Goal: Task Accomplishment & Management: Complete application form

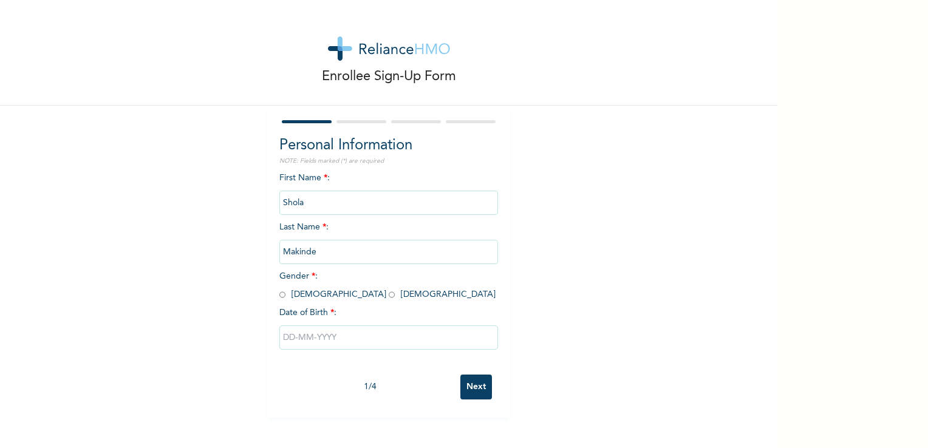
click at [389, 294] on input "radio" at bounding box center [392, 295] width 6 height 12
radio input "true"
click at [321, 341] on input "text" at bounding box center [388, 338] width 219 height 24
select select "9"
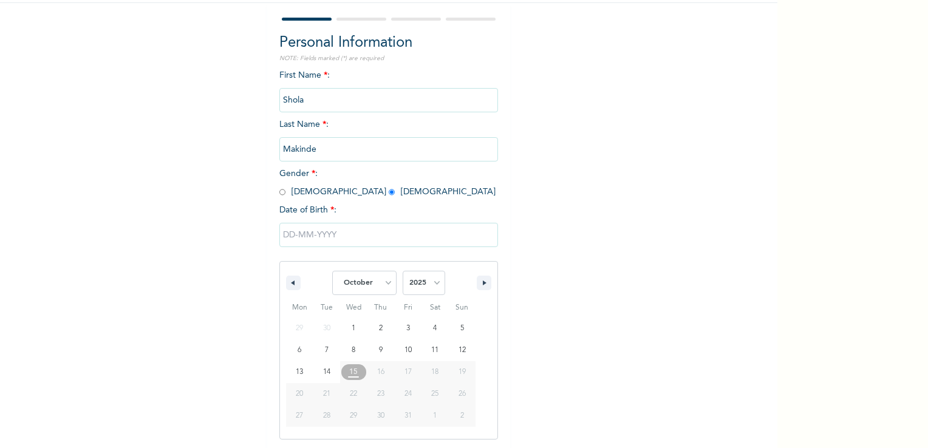
scroll to position [103, 0]
click at [429, 283] on select "2025 2024 2023 2022 2021 2020 2019 2018 2017 2016 2015 2014 2013 2012 2011 2010…" at bounding box center [424, 282] width 43 height 24
select select "1979"
click at [403, 270] on select "2025 2024 2023 2022 2021 2020 2019 2018 2017 2016 2015 2014 2013 2012 2011 2010…" at bounding box center [424, 282] width 43 height 24
click at [366, 281] on select "January February March April May June July August September October November De…" at bounding box center [364, 282] width 64 height 24
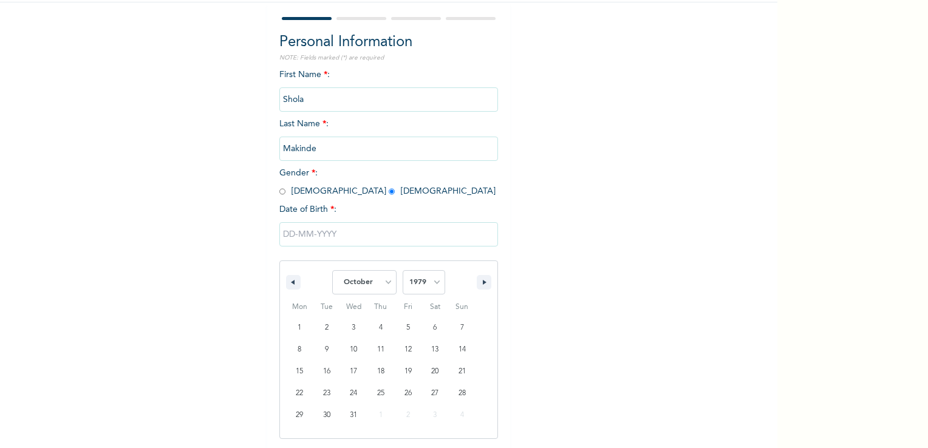
select select "5"
click at [332, 270] on select "January February March April May June July August September October November De…" at bounding box center [364, 282] width 64 height 24
type input "[DATE]"
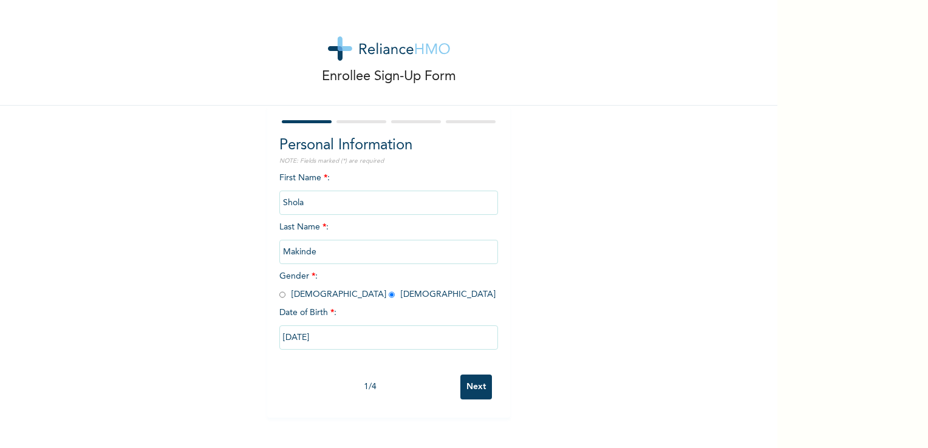
click at [465, 385] on input "Next" at bounding box center [477, 387] width 32 height 25
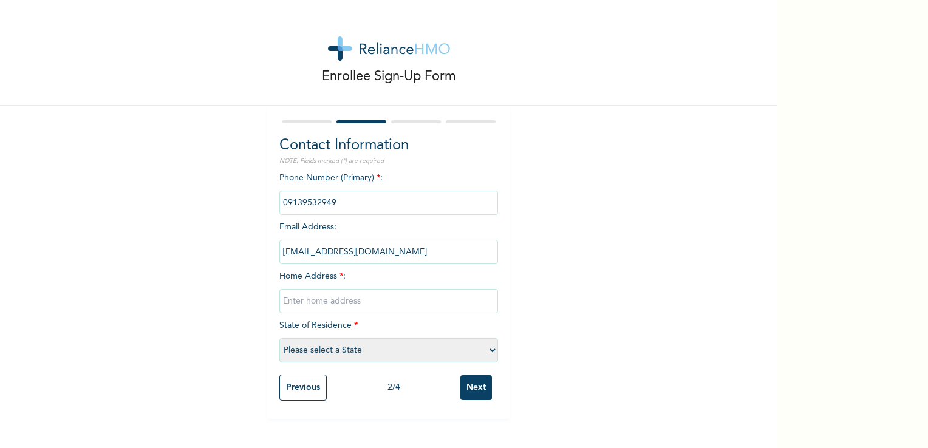
click at [329, 295] on input "text" at bounding box center [388, 301] width 219 height 24
type input "[STREET_ADDRESS]"
click at [346, 351] on select "Please select a State [PERSON_NAME] (FCT) [PERSON_NAME] Ibom [GEOGRAPHIC_DATA] …" at bounding box center [388, 350] width 219 height 24
select select "25"
click at [279, 338] on select "Please select a State [PERSON_NAME] (FCT) [PERSON_NAME] Ibom [GEOGRAPHIC_DATA] …" at bounding box center [388, 350] width 219 height 24
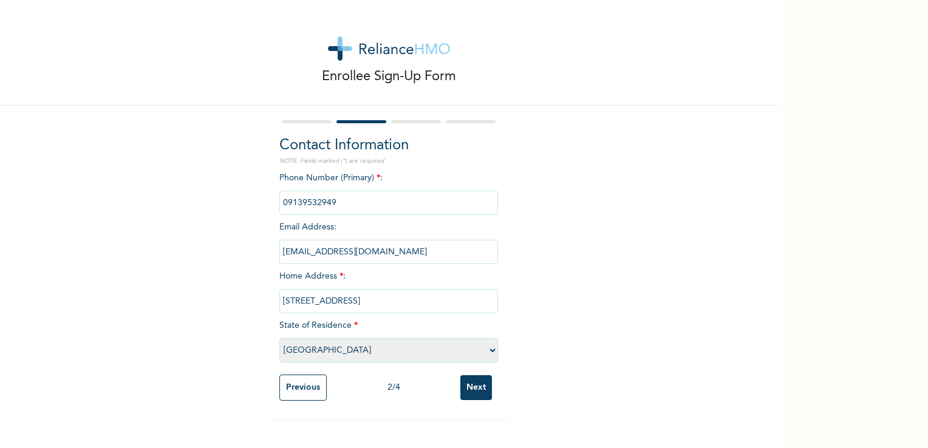
click at [468, 391] on input "Next" at bounding box center [477, 387] width 32 height 25
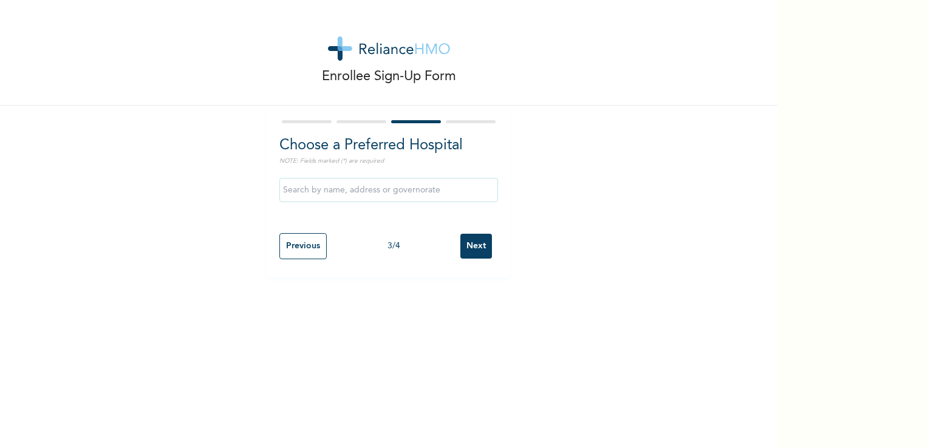
click at [354, 193] on input "text" at bounding box center [388, 190] width 219 height 24
type input "COTTAGE [GEOGRAPHIC_DATA]"
click at [471, 247] on input "Next" at bounding box center [477, 246] width 32 height 25
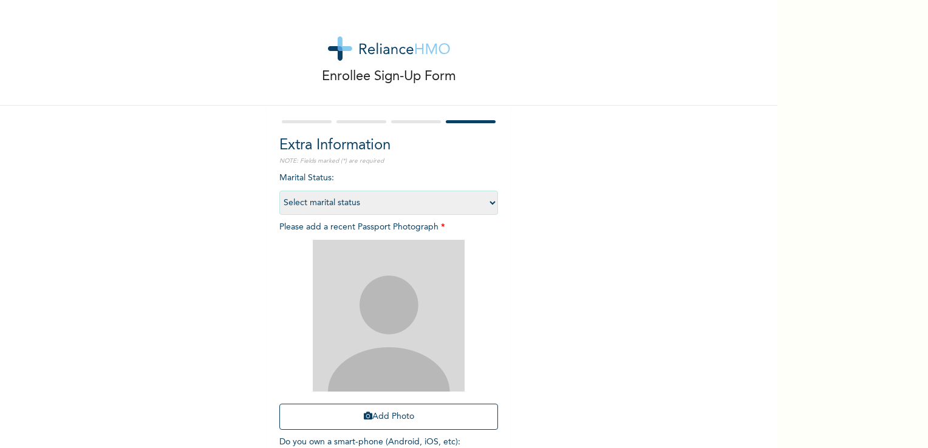
click at [321, 205] on select "Select marital status [DEMOGRAPHIC_DATA] Married [DEMOGRAPHIC_DATA] Widow/[DEMO…" at bounding box center [388, 203] width 219 height 24
select select "2"
click at [279, 191] on select "Select marital status [DEMOGRAPHIC_DATA] Married [DEMOGRAPHIC_DATA] Widow/[DEMO…" at bounding box center [388, 203] width 219 height 24
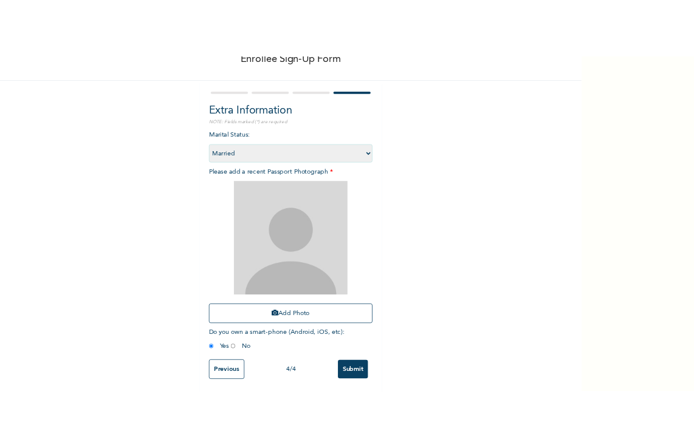
scroll to position [83, 0]
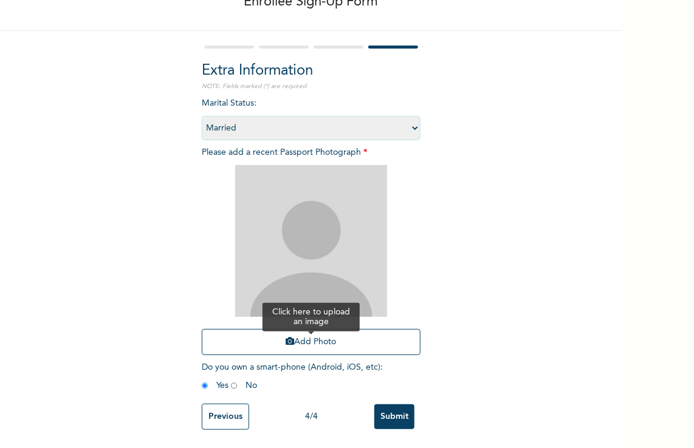
click at [306, 332] on button "Add Photo" at bounding box center [311, 342] width 219 height 26
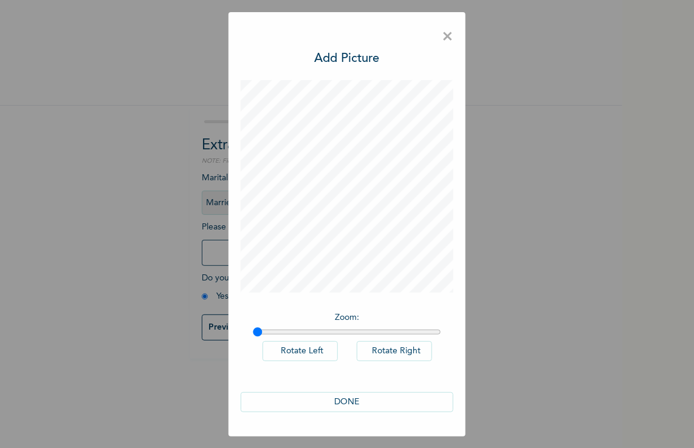
scroll to position [0, 0]
drag, startPoint x: 348, startPoint y: 400, endPoint x: 357, endPoint y: 399, distance: 9.7
click at [348, 400] on button "DONE" at bounding box center [347, 402] width 213 height 20
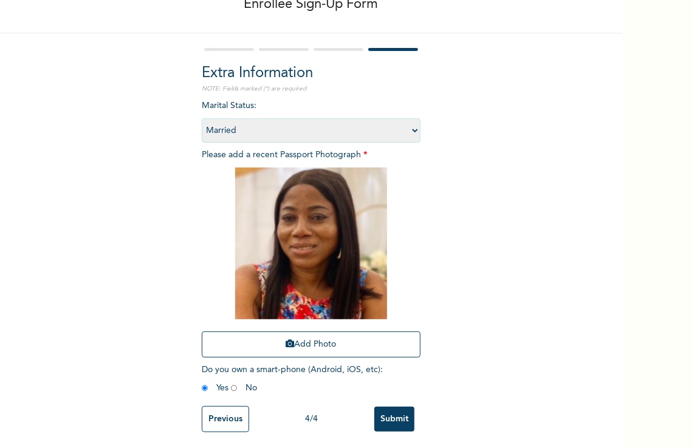
scroll to position [83, 0]
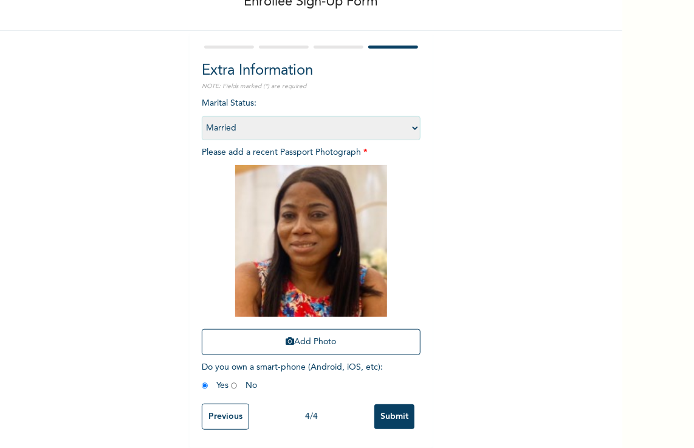
click at [396, 409] on input "Submit" at bounding box center [394, 417] width 40 height 25
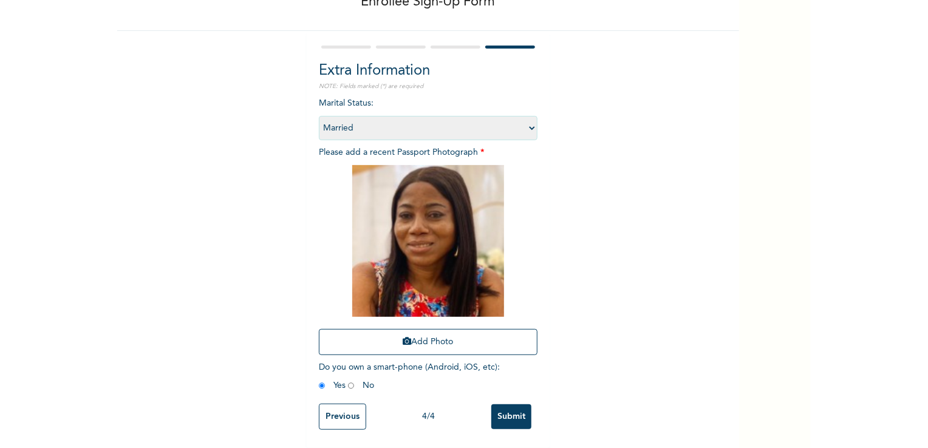
scroll to position [0, 0]
